Goal: Task Accomplishment & Management: Use online tool/utility

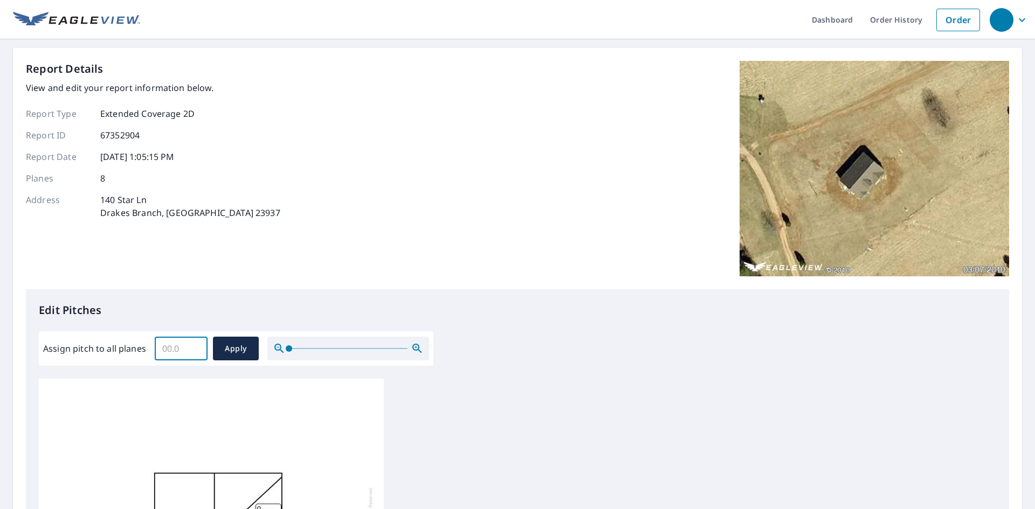
click at [157, 352] on input "Assign pitch to all planes" at bounding box center [181, 349] width 53 height 30
type input "6.0"
click at [243, 350] on span "Apply" at bounding box center [235, 348] width 29 height 13
type input "6.0"
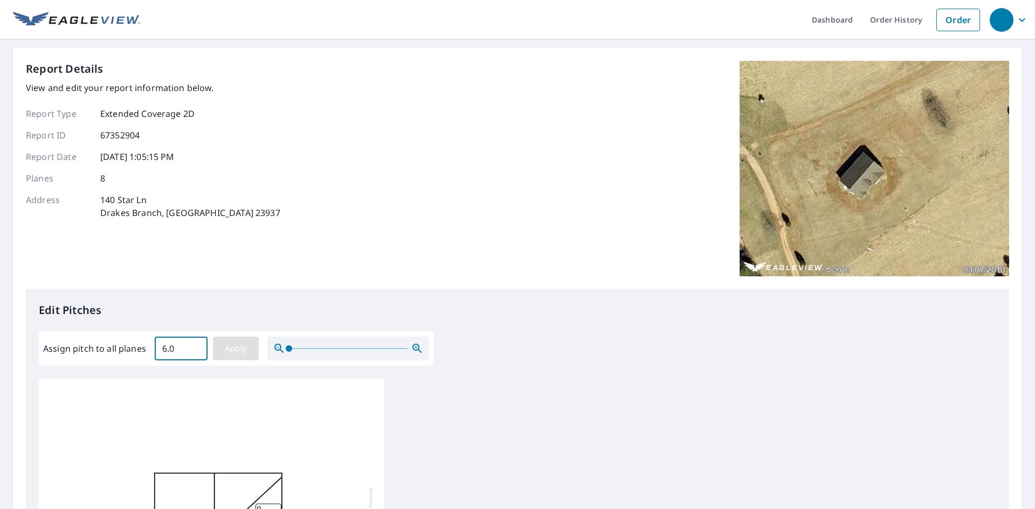
type input "6.0"
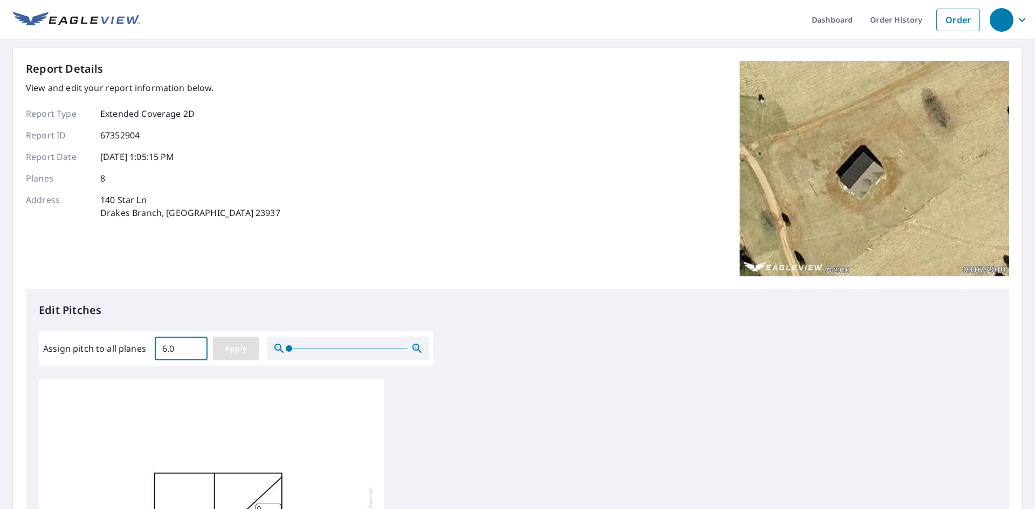
type input "6.0"
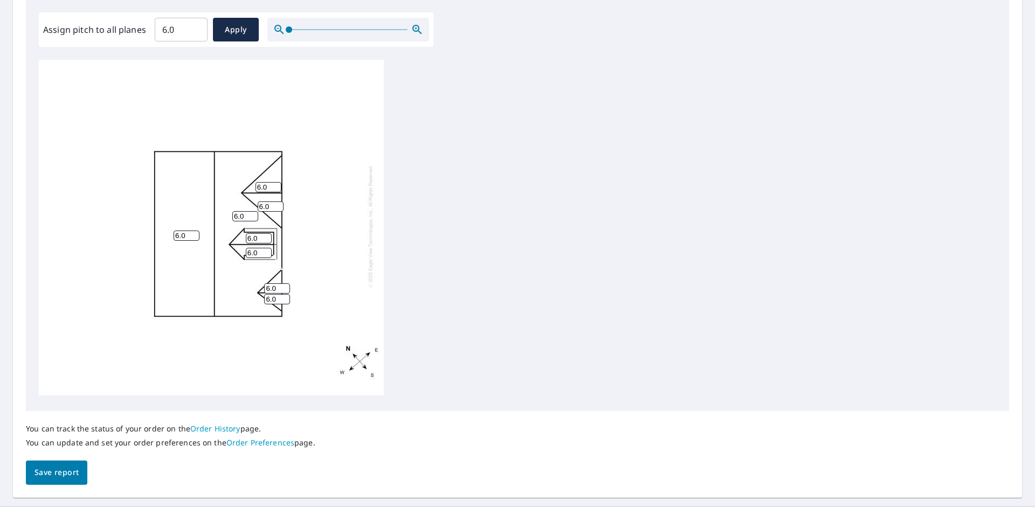
scroll to position [344, 0]
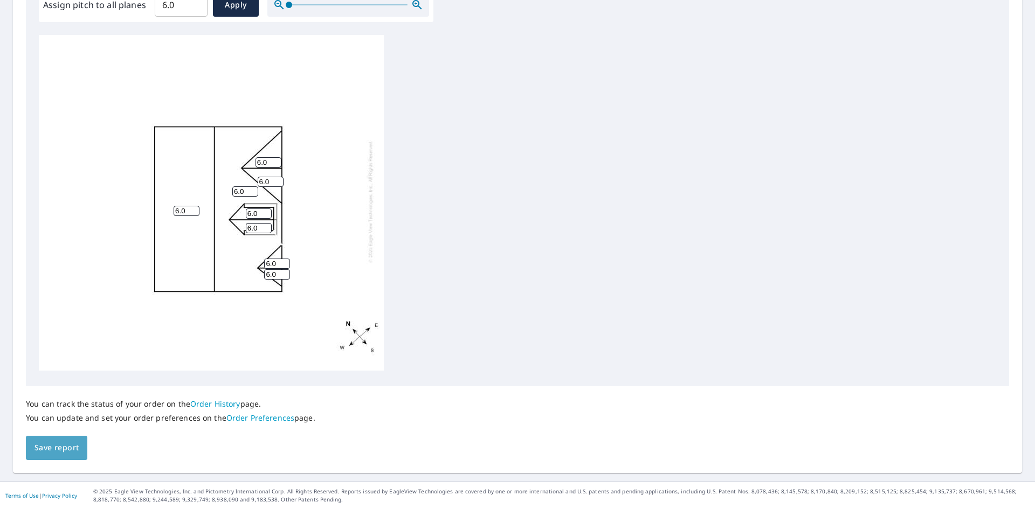
click at [61, 451] on span "Save report" at bounding box center [56, 447] width 44 height 13
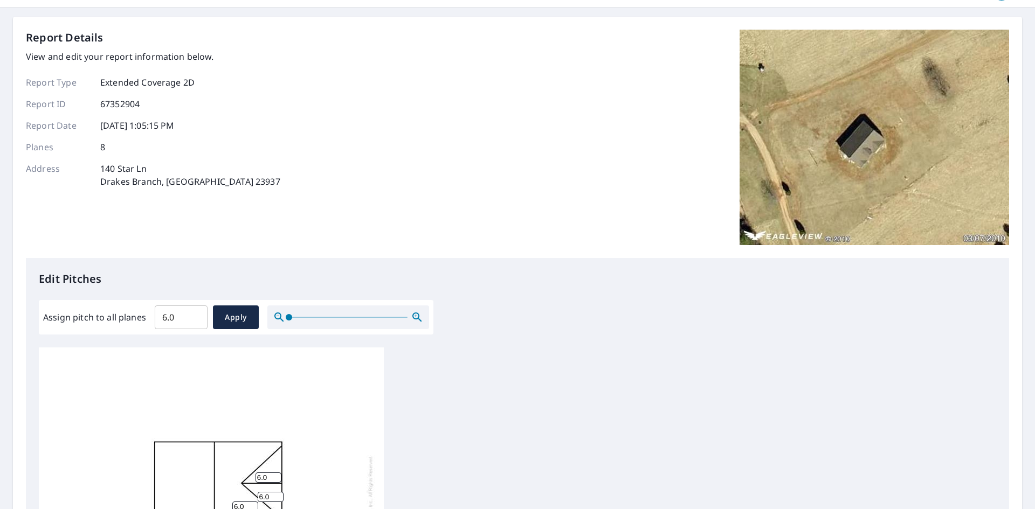
scroll to position [0, 0]
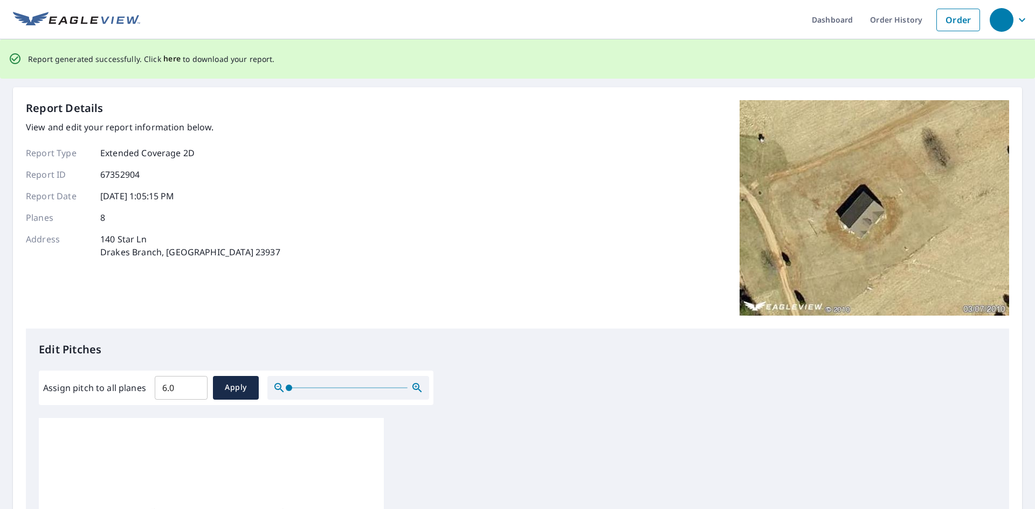
click at [167, 56] on span "here" at bounding box center [172, 58] width 18 height 13
